Goal: Find specific page/section: Find specific page/section

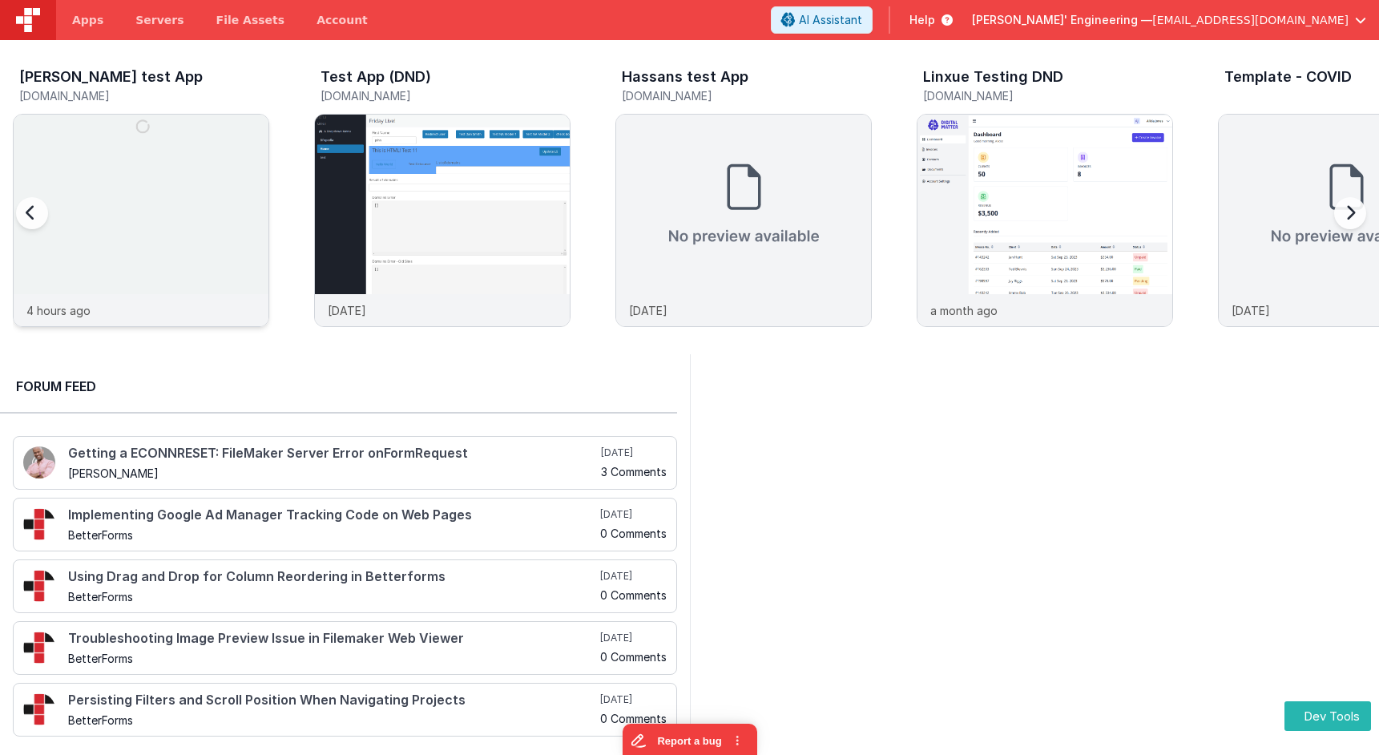
scroll to position [0, 5]
click at [164, 169] on img at bounding box center [141, 242] width 255 height 255
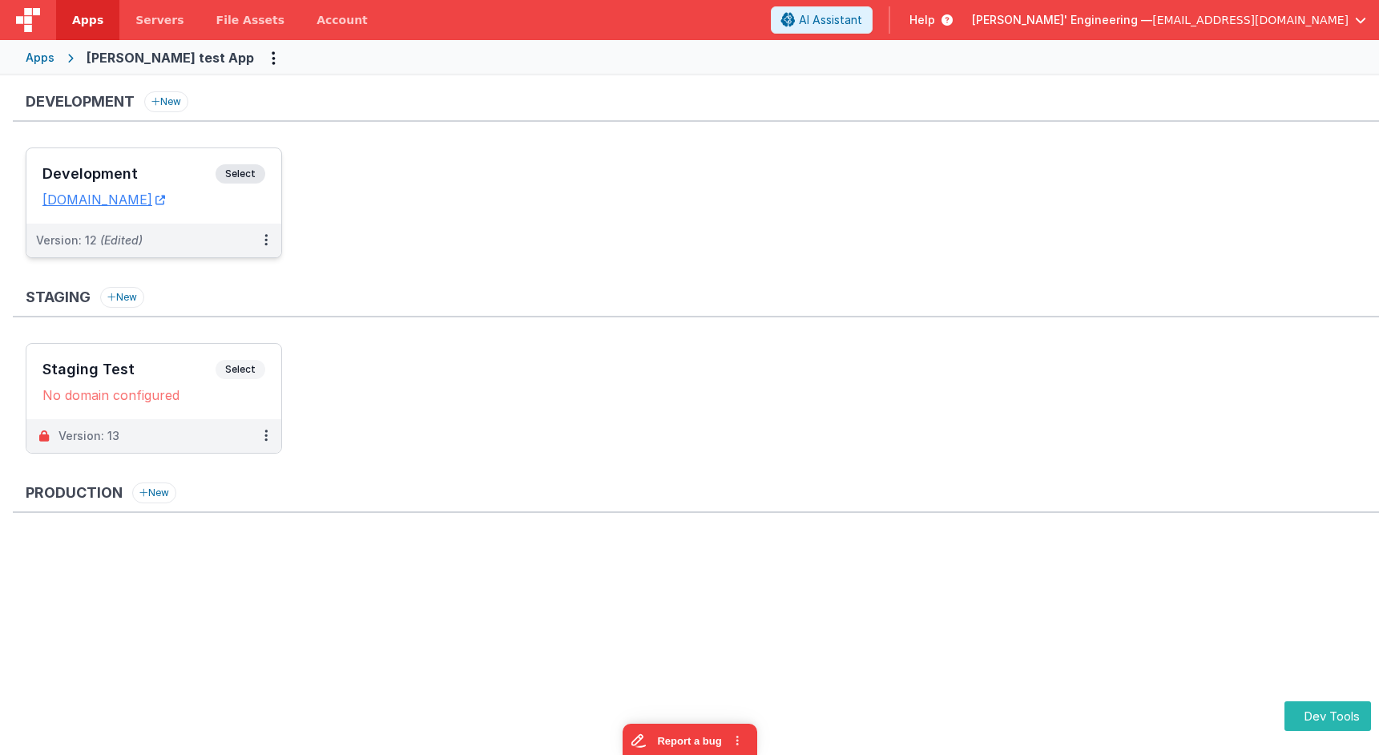
click at [228, 174] on span "Select" at bounding box center [241, 173] width 50 height 19
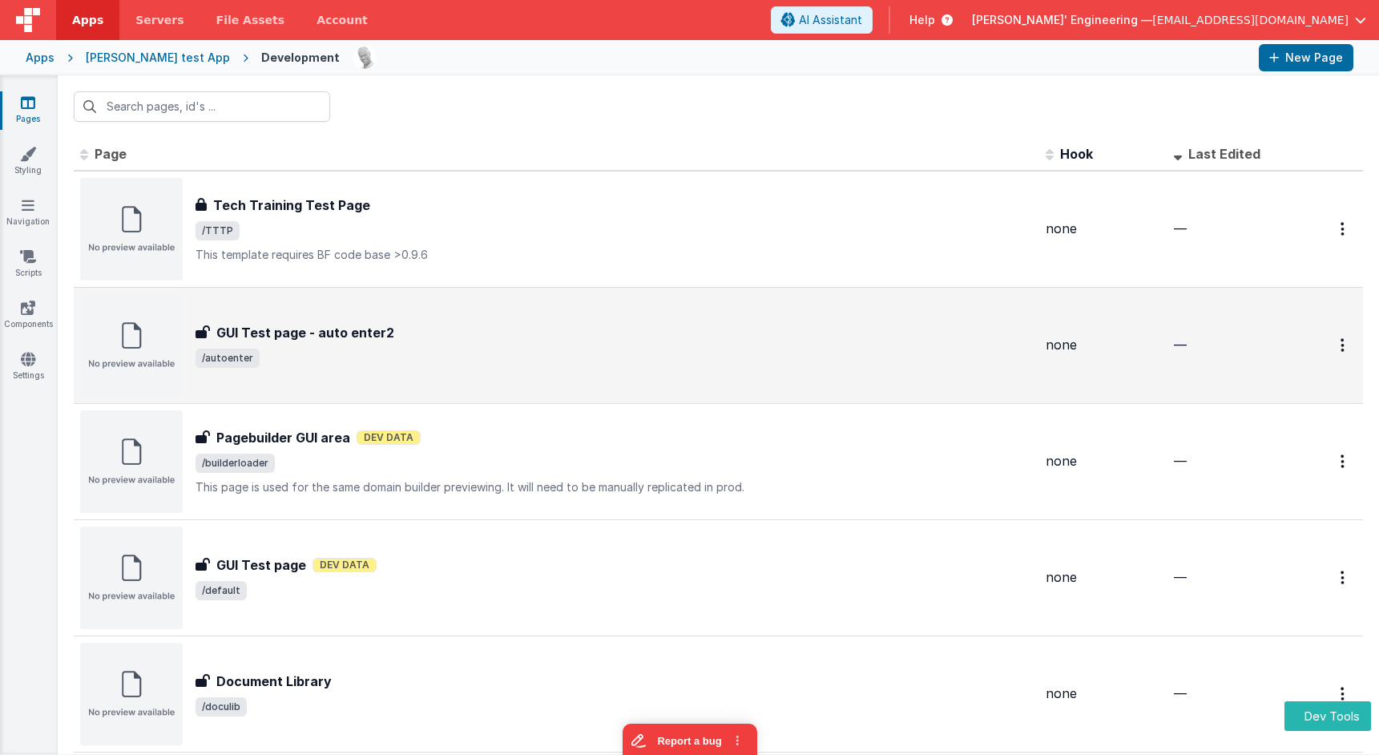
click at [445, 353] on span "/autoenter" at bounding box center [613, 358] width 837 height 19
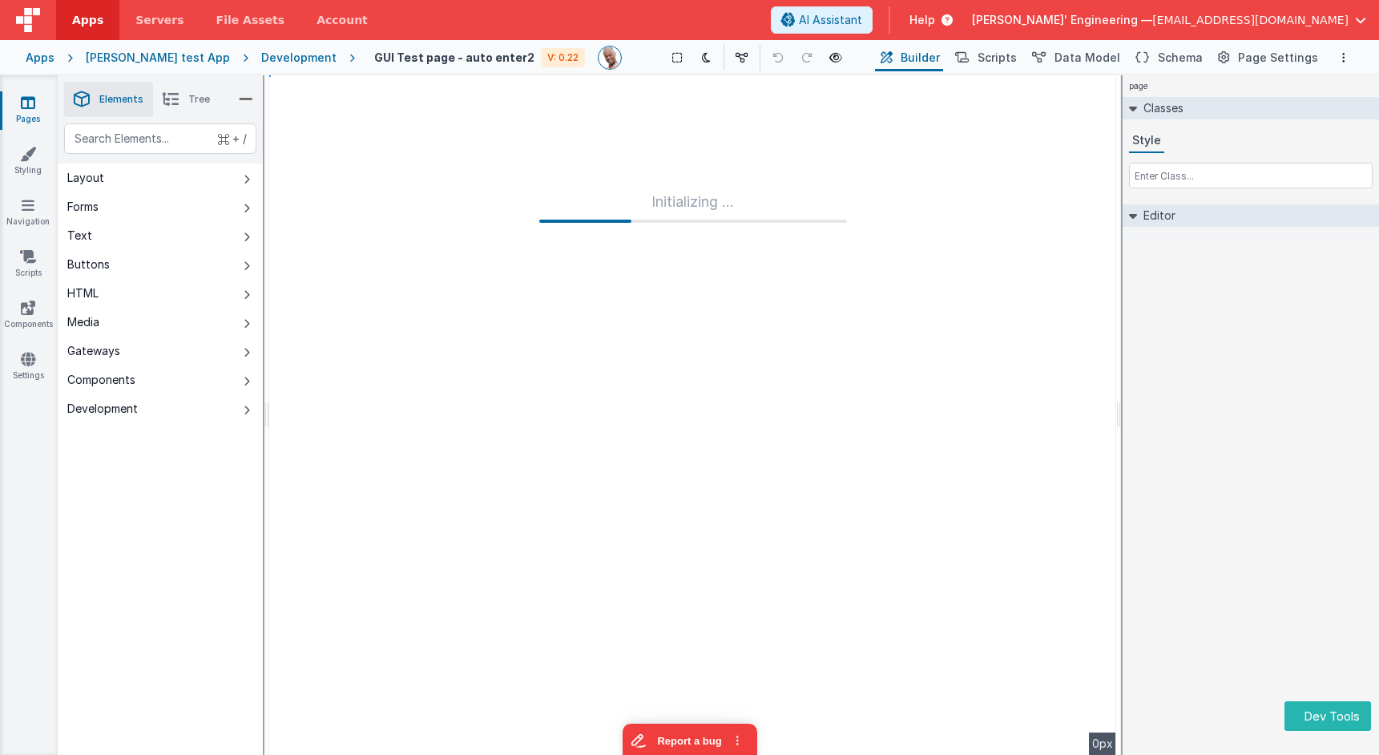
click at [272, 57] on div "Development" at bounding box center [298, 58] width 75 height 16
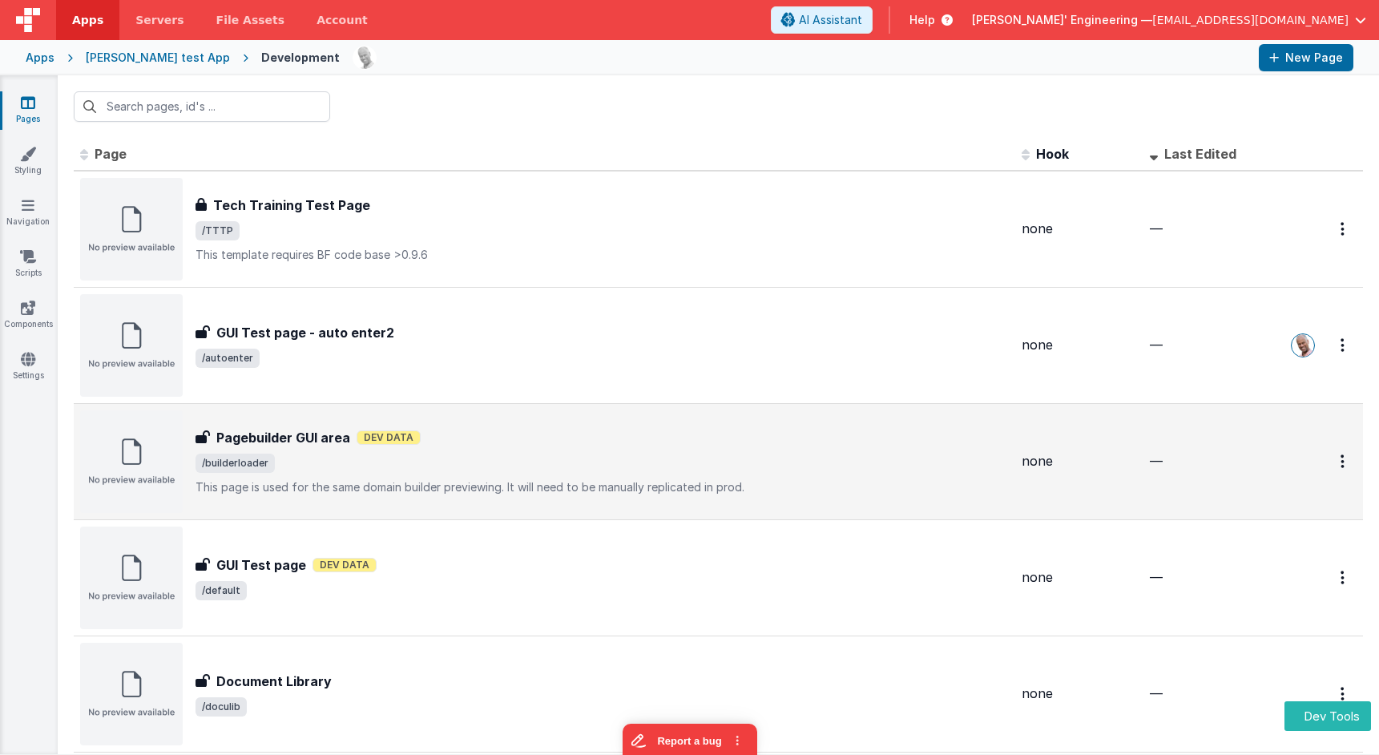
click at [489, 490] on p "This page is used for the same domain builder previewing. It will need to be ma…" at bounding box center [601, 487] width 813 height 16
